Goal: Use online tool/utility: Utilize a website feature to perform a specific function

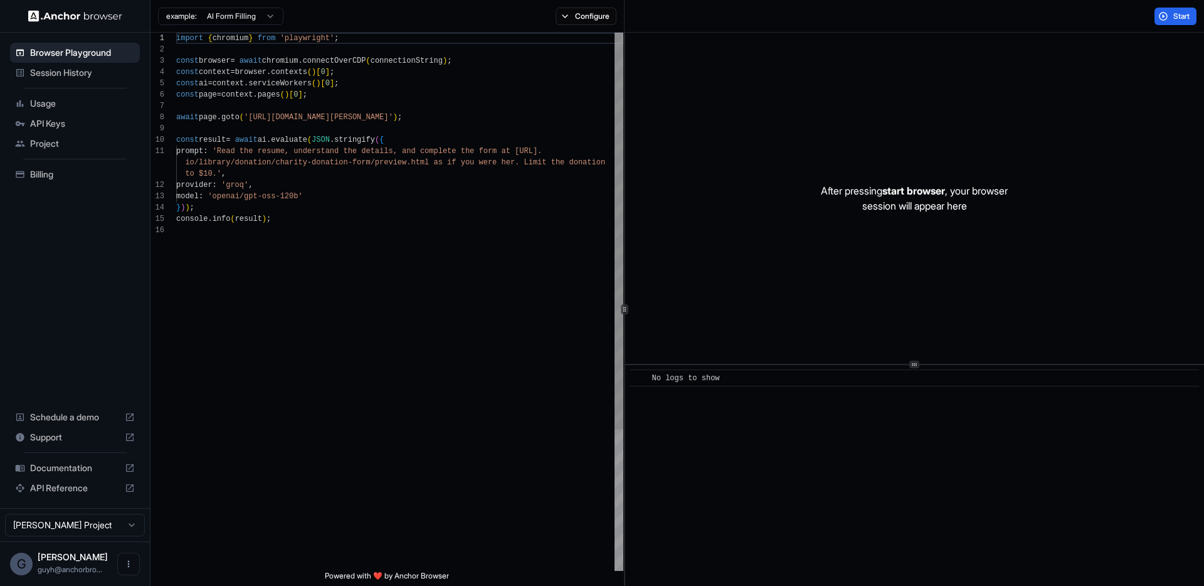
click at [442, 264] on div "import { chromium } from 'playwright' ; const browser = await chromium . connec…" at bounding box center [399, 398] width 447 height 730
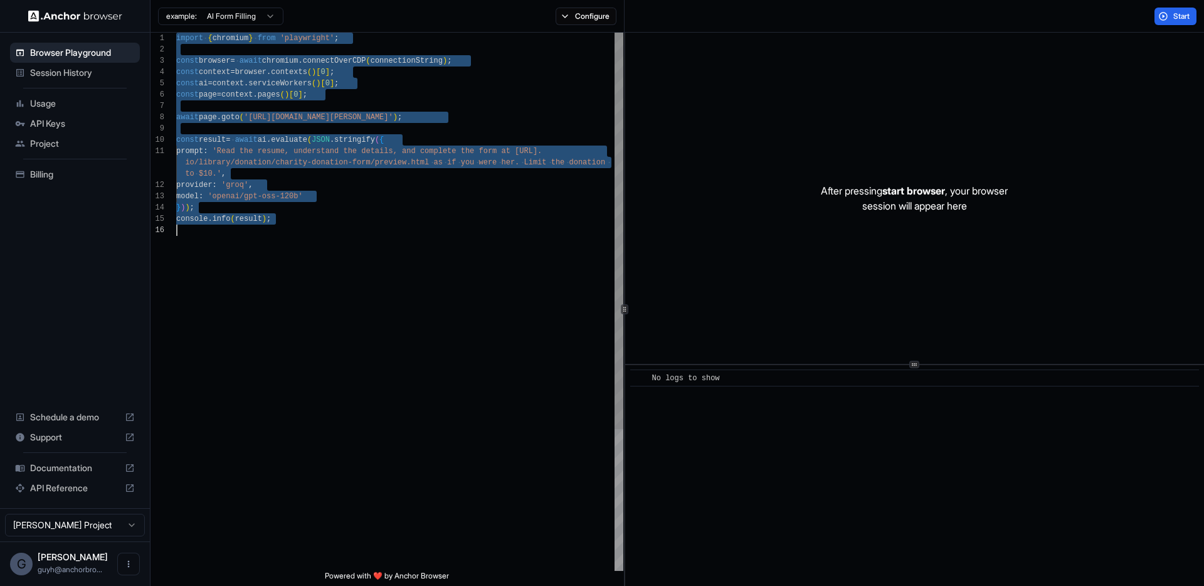
type textarea "**********"
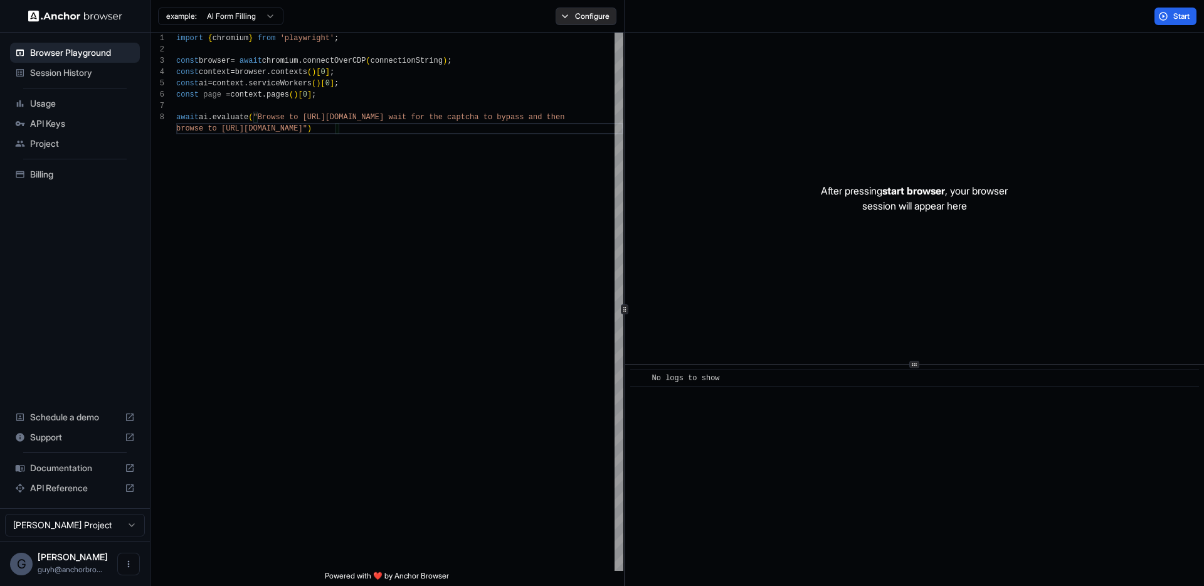
drag, startPoint x: 586, startPoint y: 24, endPoint x: 588, endPoint y: 11, distance: 12.7
click at [586, 18] on button "Configure" at bounding box center [586, 17] width 61 height 18
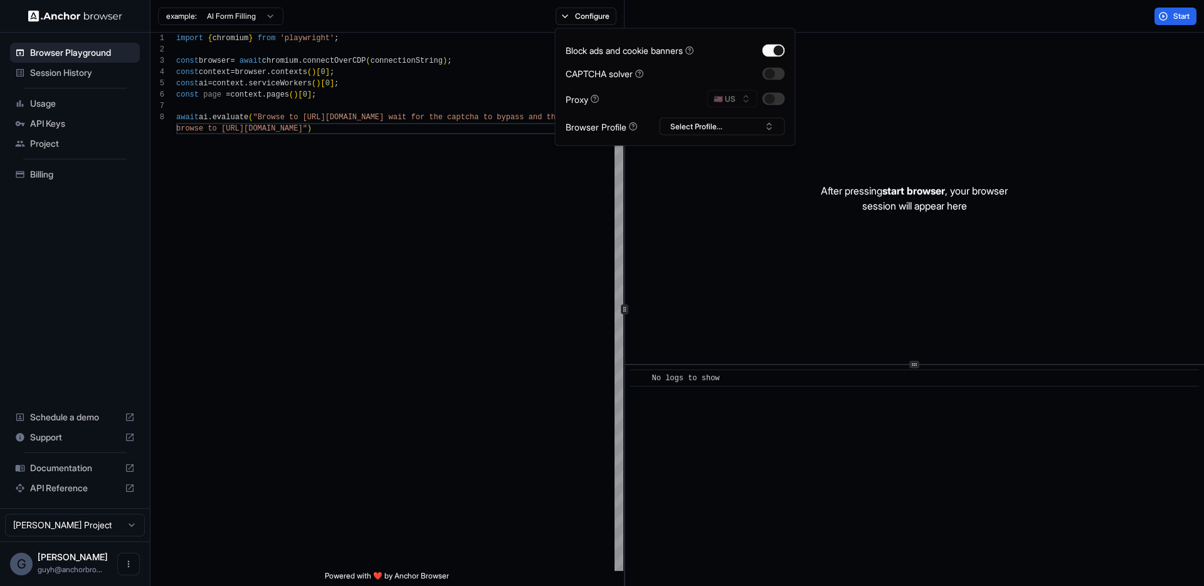
click at [763, 102] on div at bounding box center [774, 99] width 23 height 13
click at [764, 101] on button "button" at bounding box center [774, 99] width 23 height 13
click at [438, 277] on div "import { chromium } from 'playwright' ; const browser = await chromium . connec…" at bounding box center [399, 347] width 447 height 628
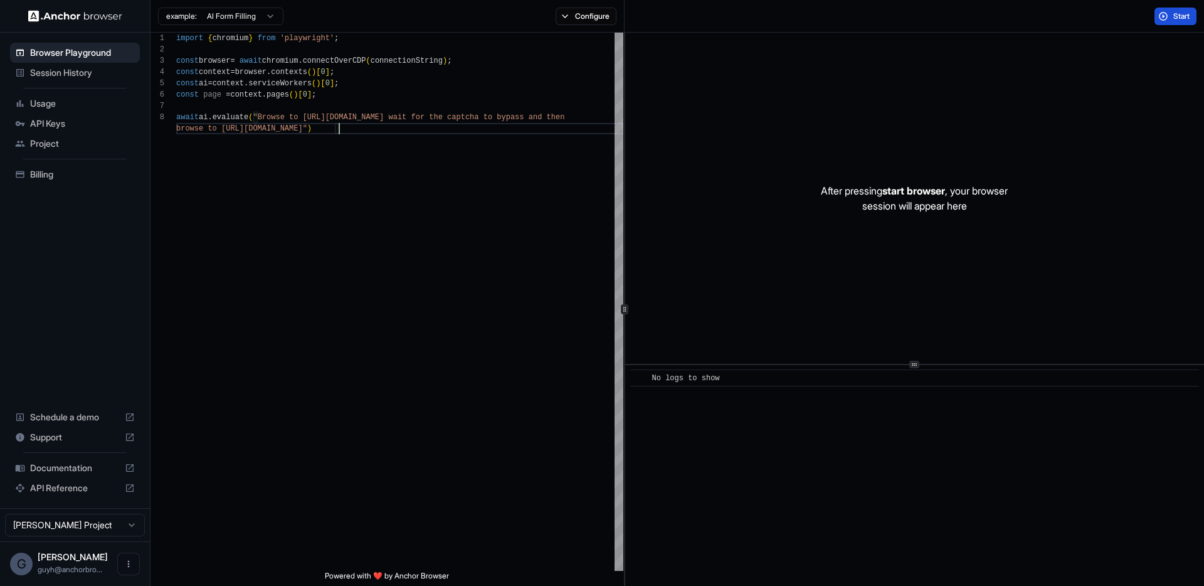
click at [1178, 13] on span "Start" at bounding box center [1182, 16] width 18 height 10
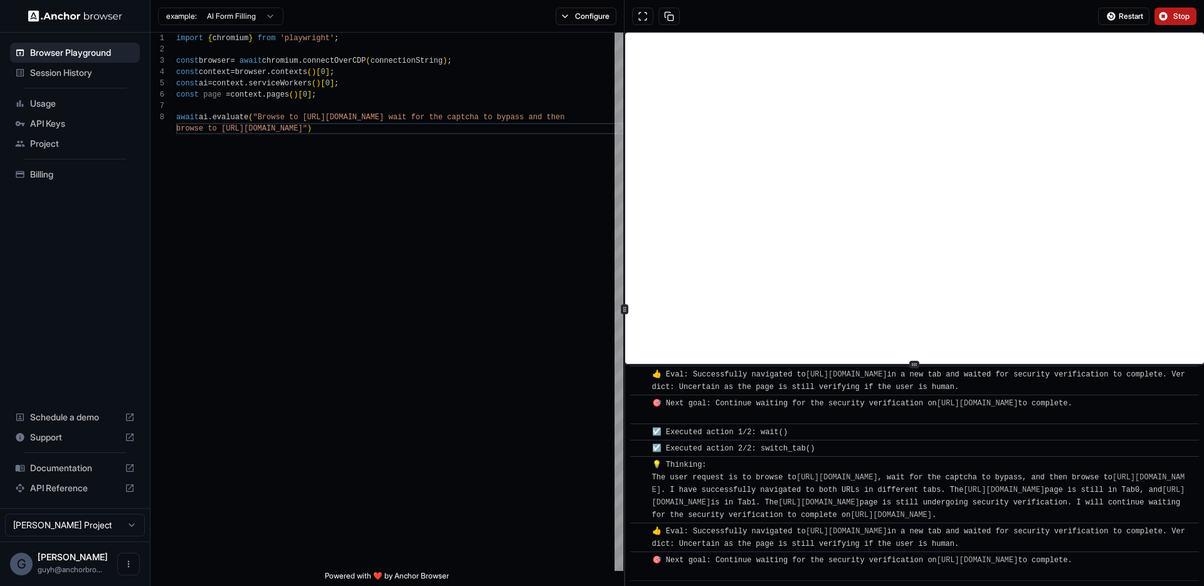
scroll to position [535, 0]
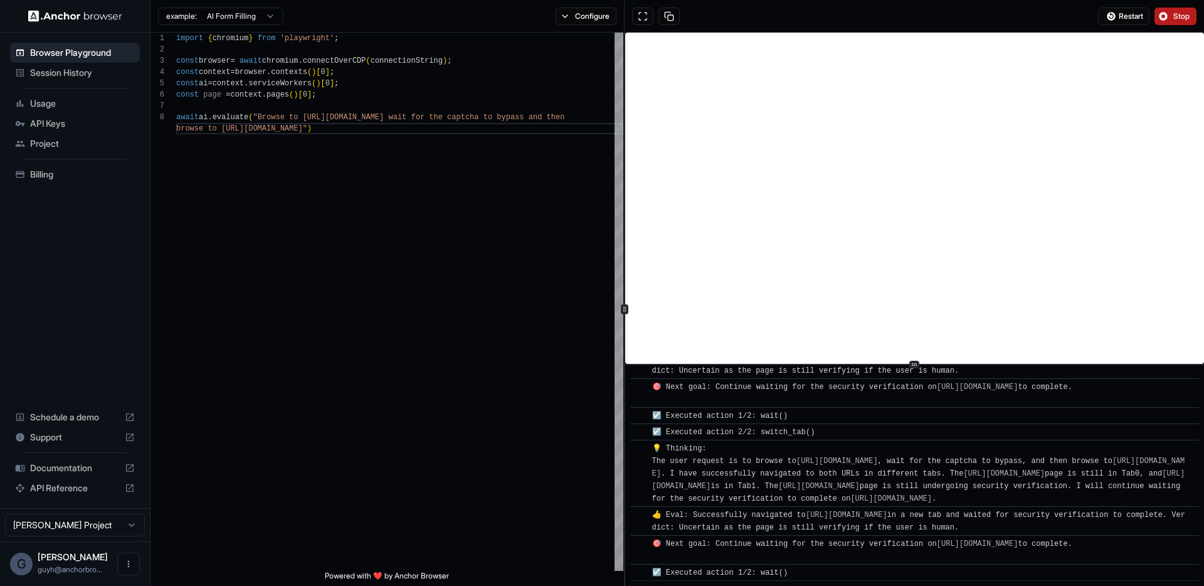
click at [1158, 13] on button "Stop" at bounding box center [1176, 17] width 42 height 18
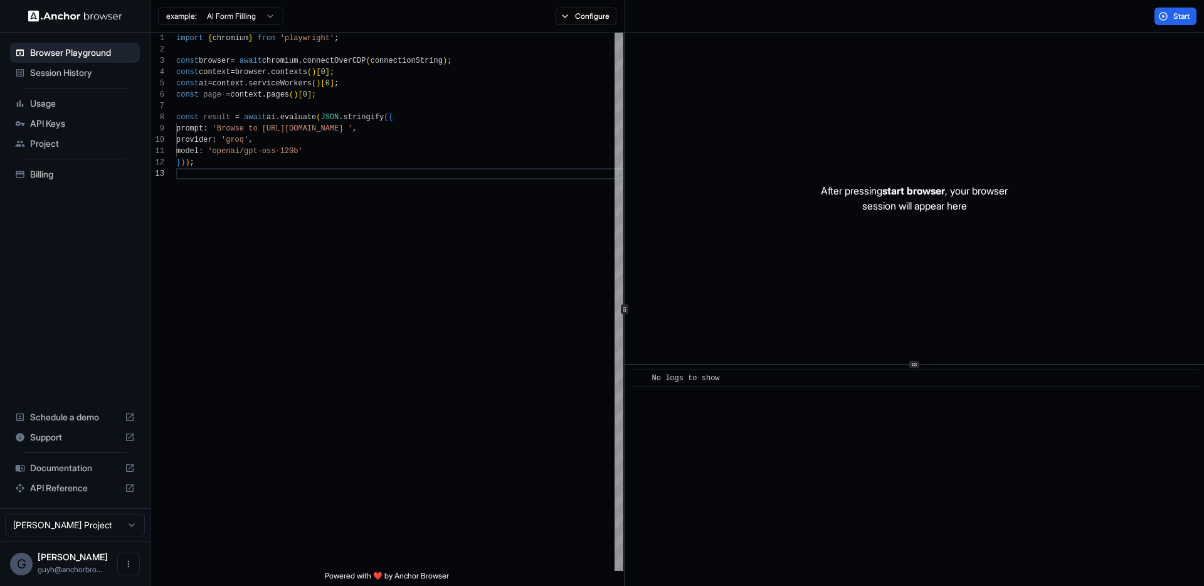
scroll to position [23, 0]
